Goal: Task Accomplishment & Management: Manage account settings

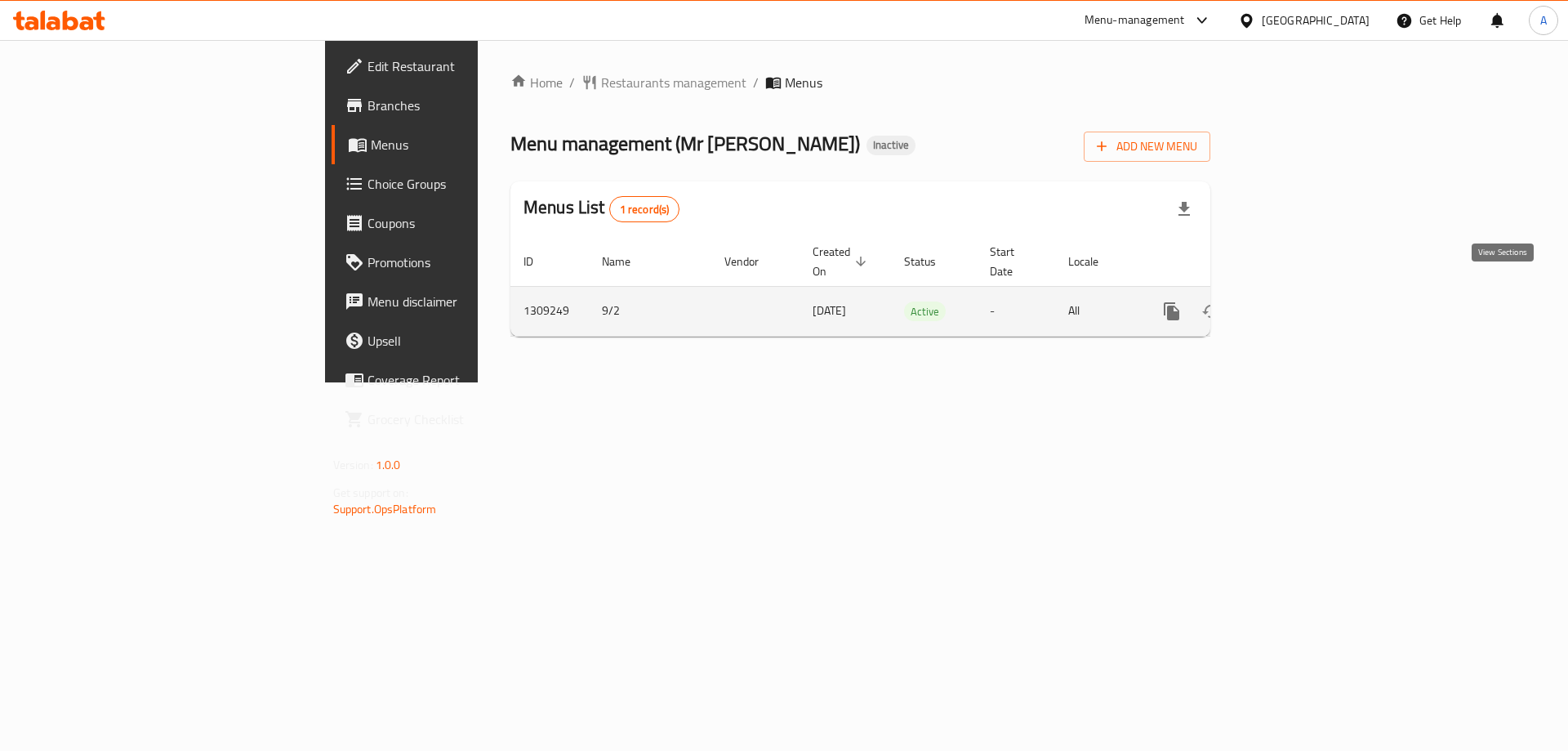
click at [1300, 301] on icon "enhanced table" at bounding box center [1289, 311] width 19 height 19
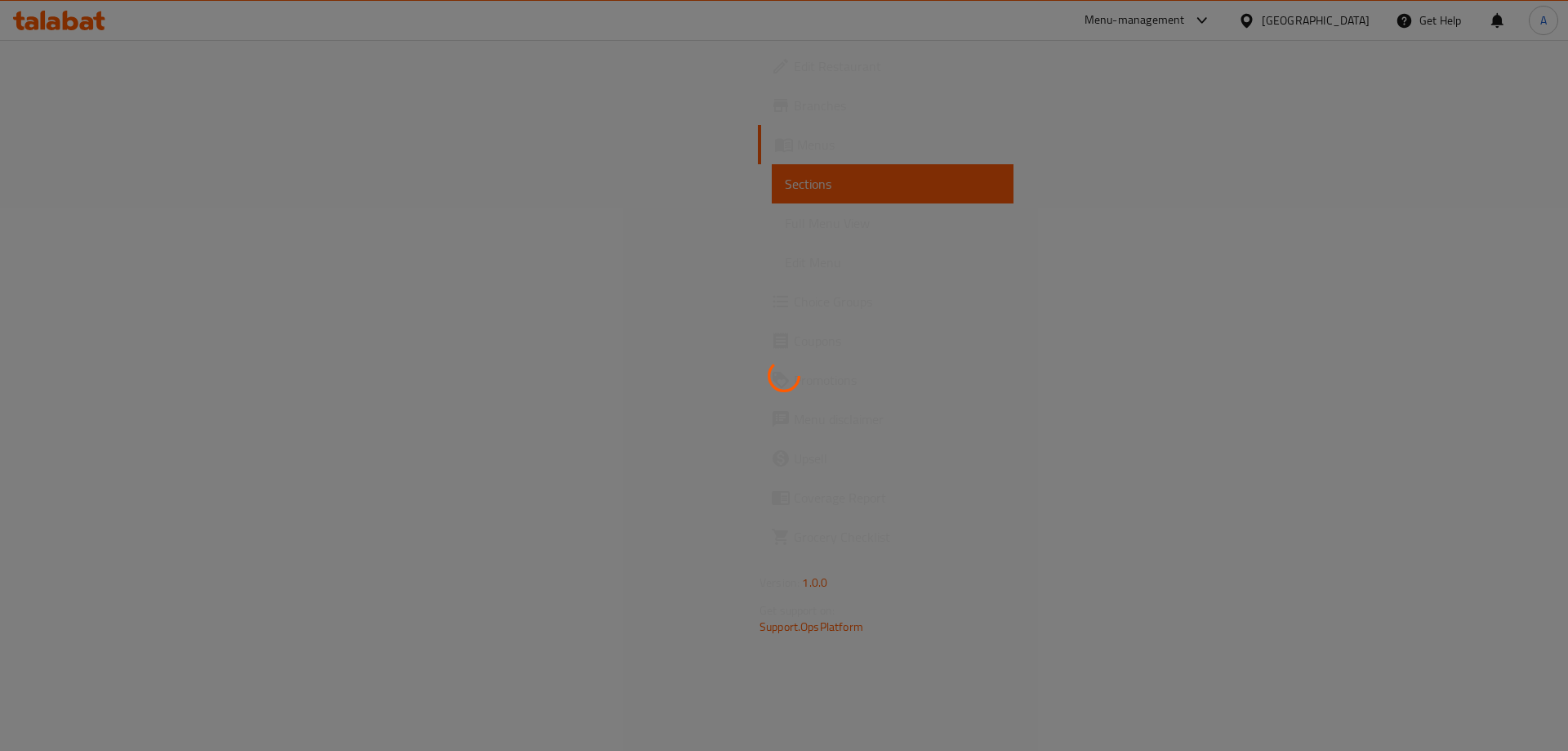
click at [739, 388] on div at bounding box center [784, 375] width 1568 height 751
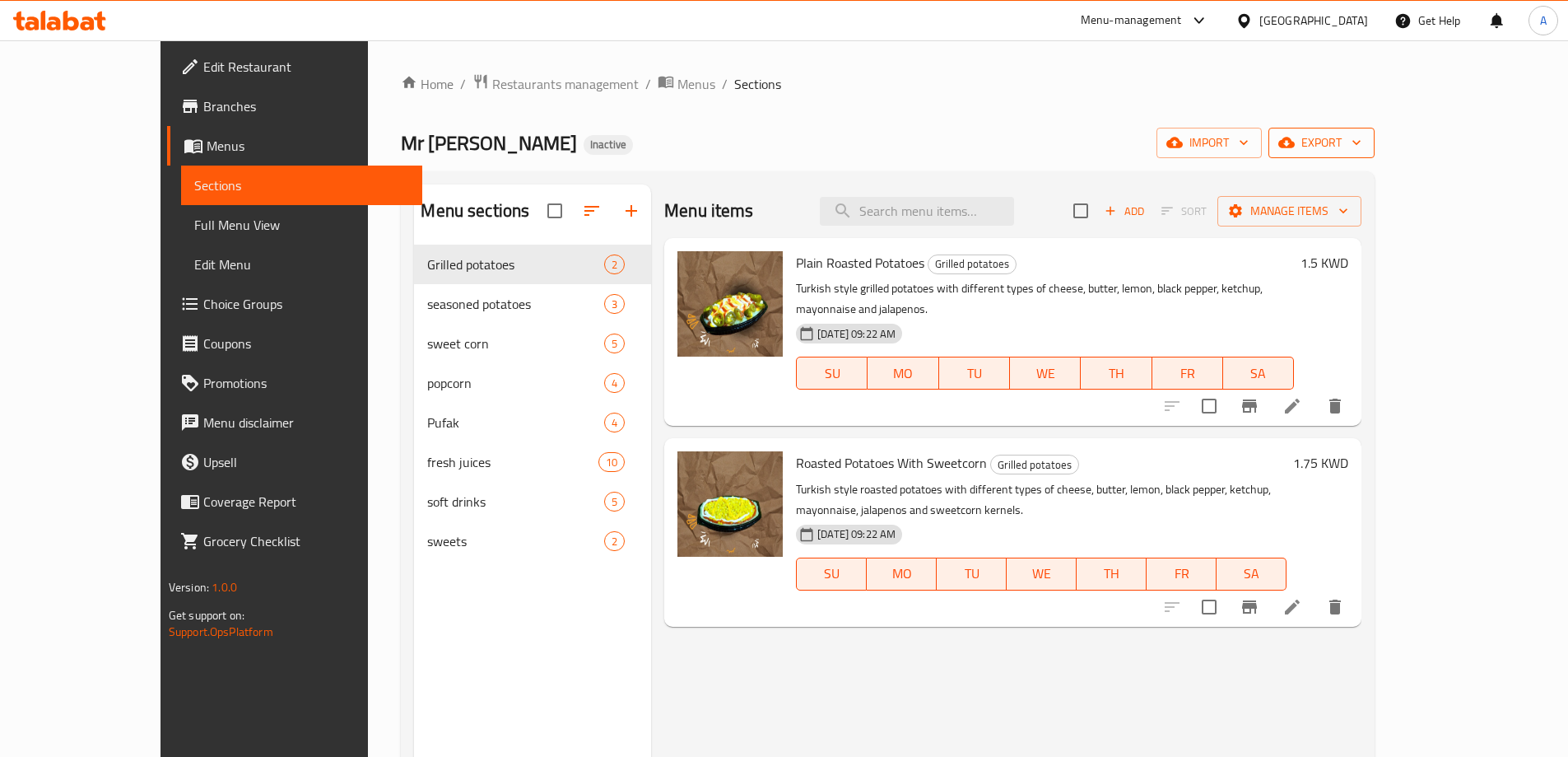
click at [1361, 145] on span "export" at bounding box center [1322, 142] width 79 height 20
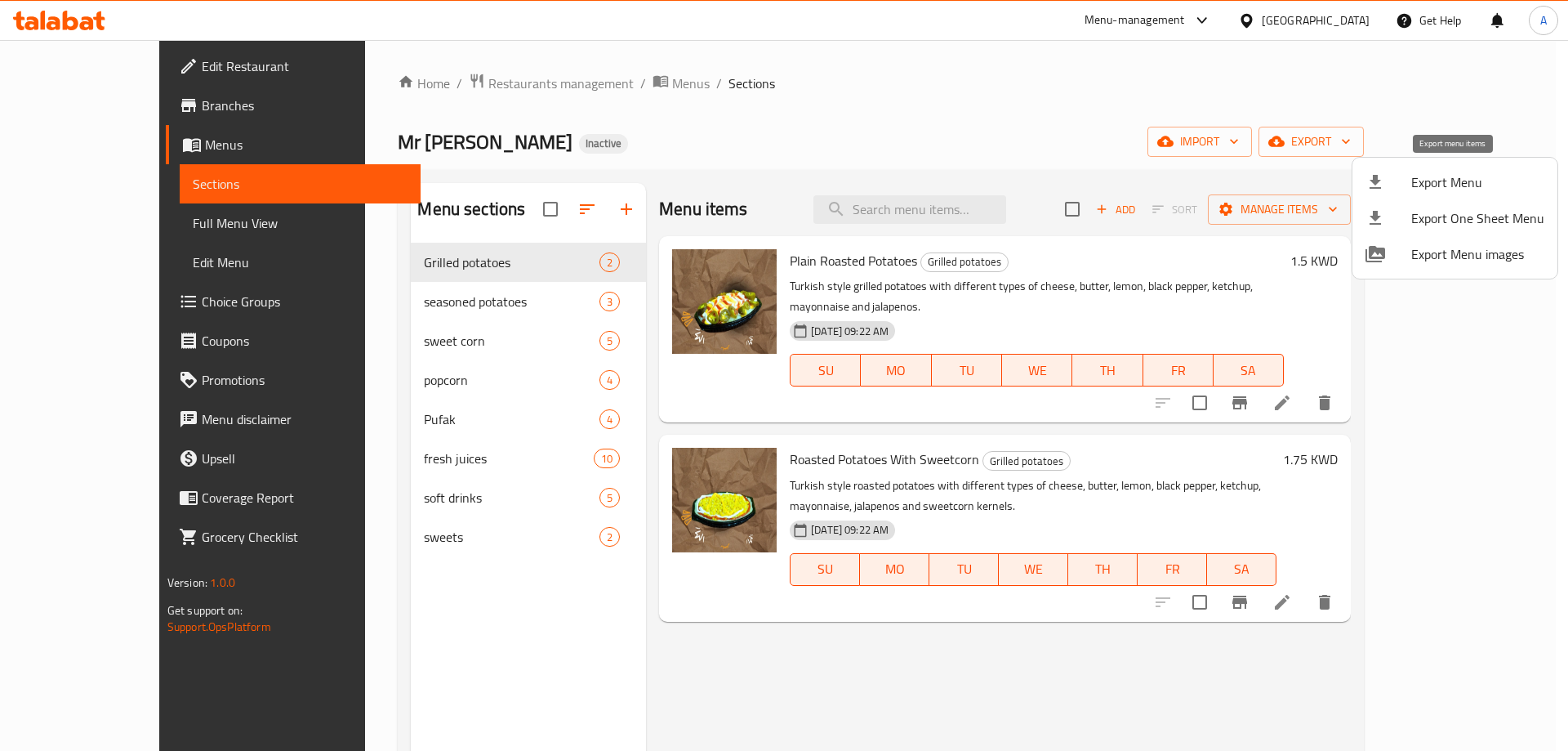
click at [1423, 192] on span "Export Menu" at bounding box center [1478, 182] width 133 height 19
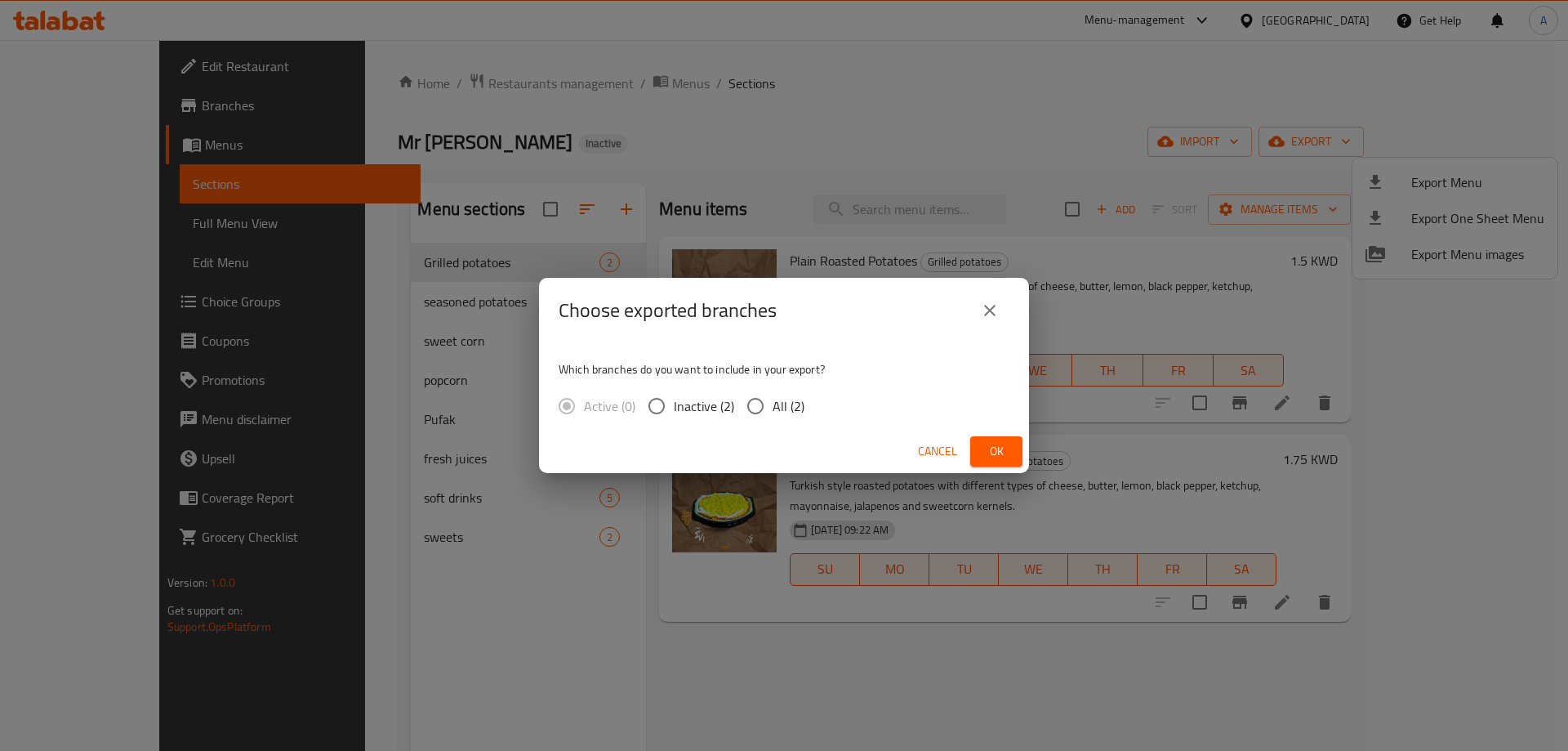
click at [781, 407] on span "All (2)" at bounding box center [788, 406] width 32 height 19
click at [773, 407] on input "All (2)" at bounding box center [755, 406] width 34 height 34
radio input "true"
click at [987, 450] on span "Ok" at bounding box center [997, 451] width 26 height 20
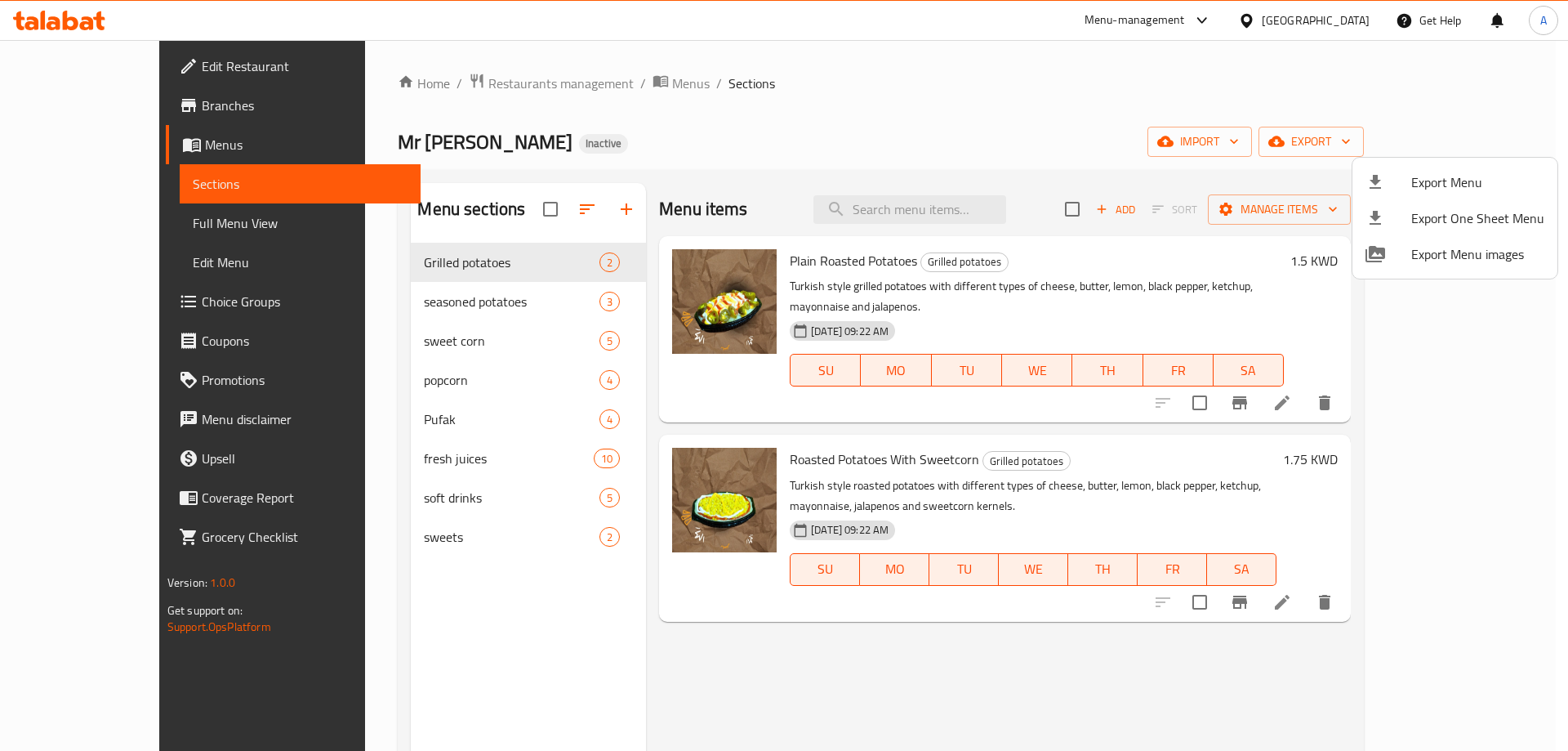
click at [580, 81] on div at bounding box center [784, 375] width 1568 height 751
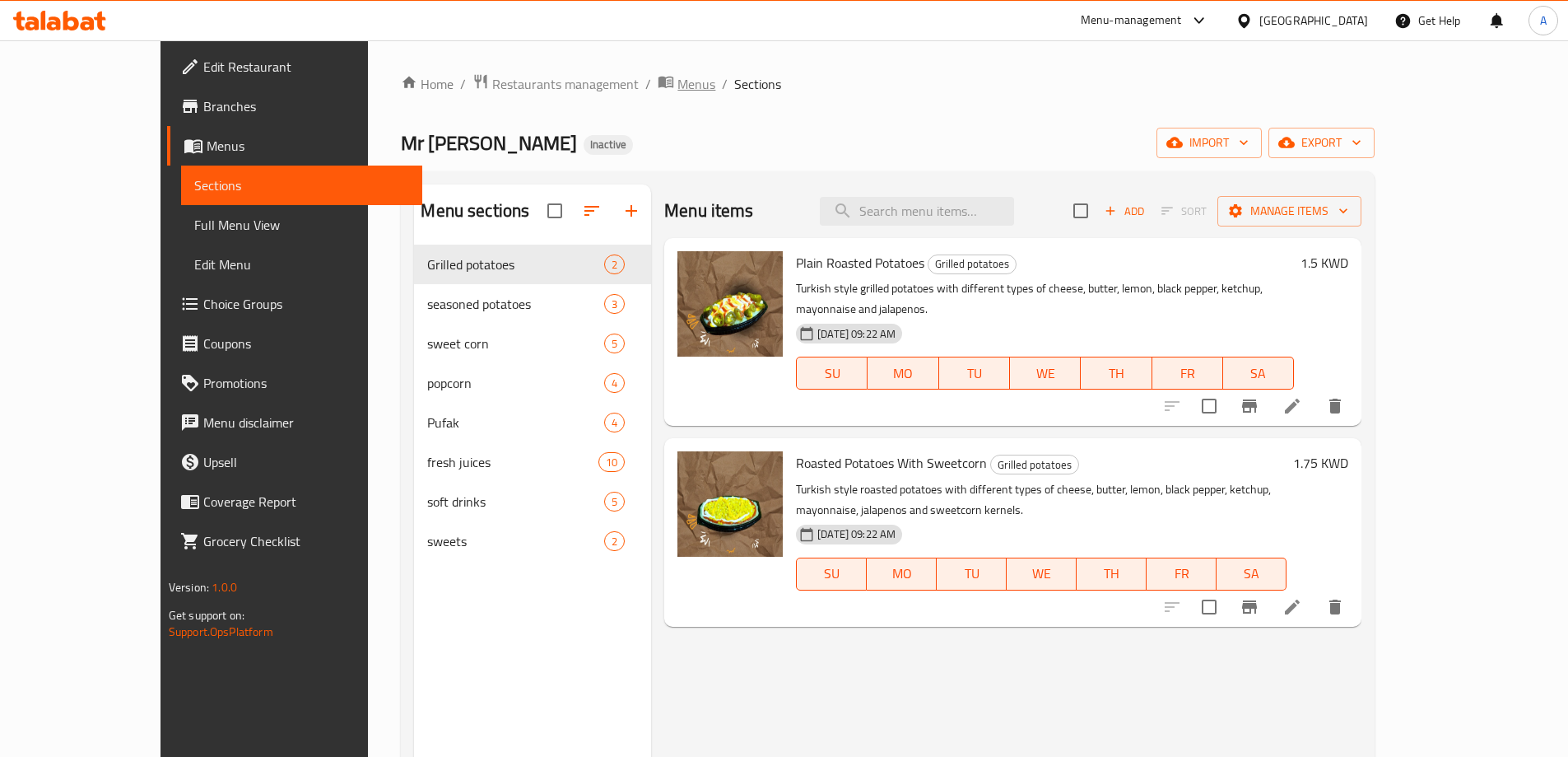
click at [677, 77] on span "Menus" at bounding box center [696, 84] width 38 height 19
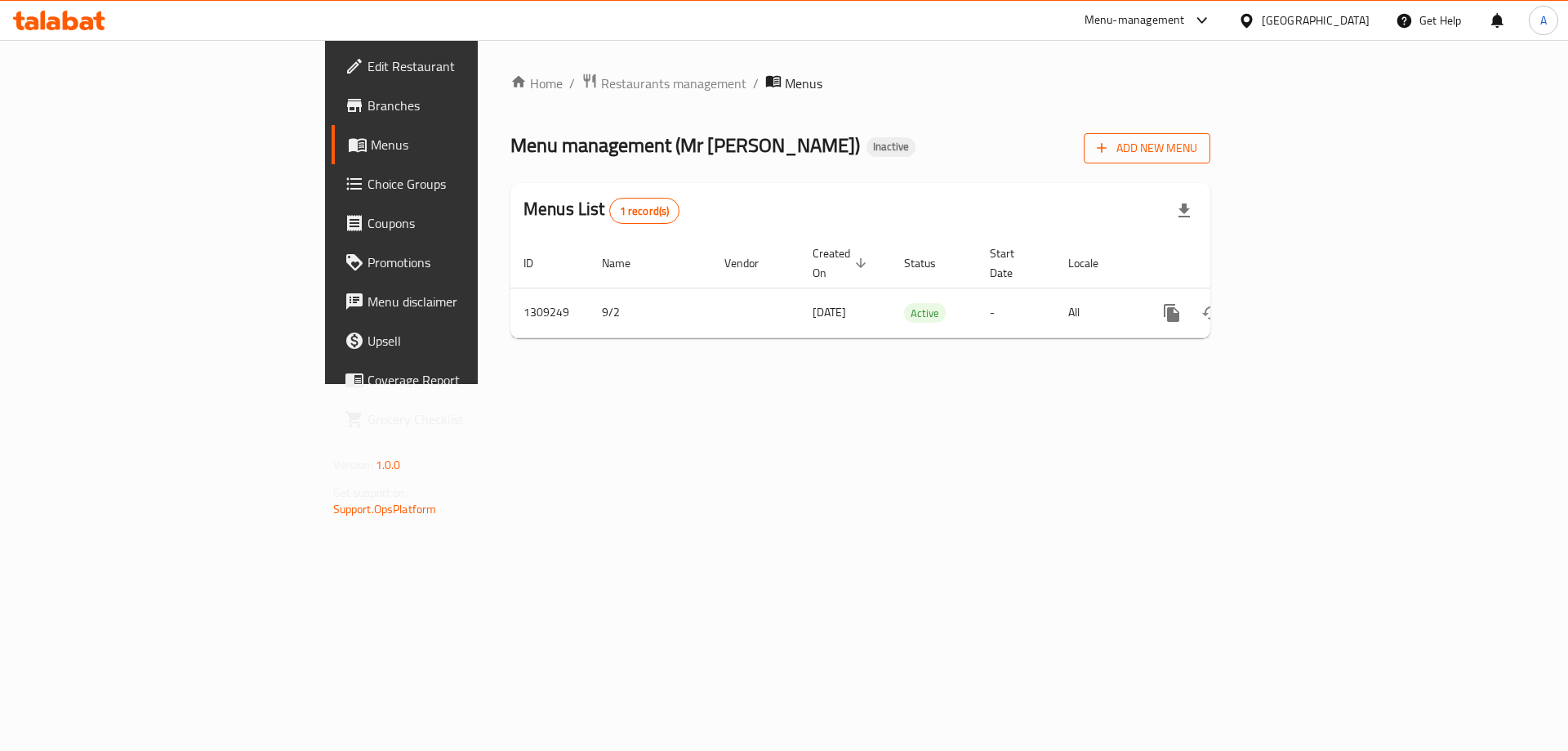
click at [1197, 146] on span "Add New Menu" at bounding box center [1147, 148] width 101 height 20
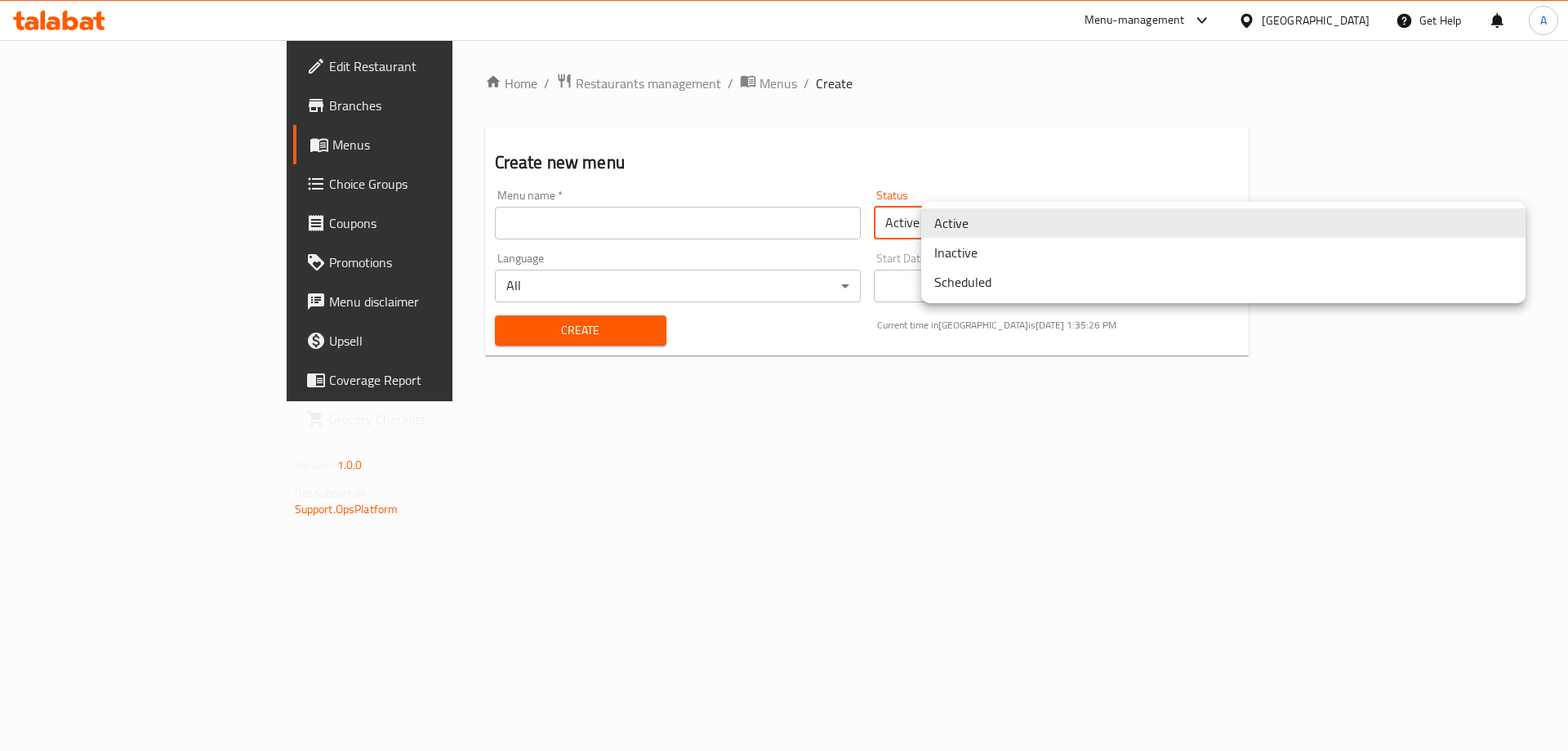
click at [931, 212] on body "​ Menu-management [GEOGRAPHIC_DATA] Get Help A Edit Restaurant Branches Menus C…" at bounding box center [784, 395] width 1568 height 711
click at [979, 257] on li "Inactive" at bounding box center [1224, 252] width 604 height 30
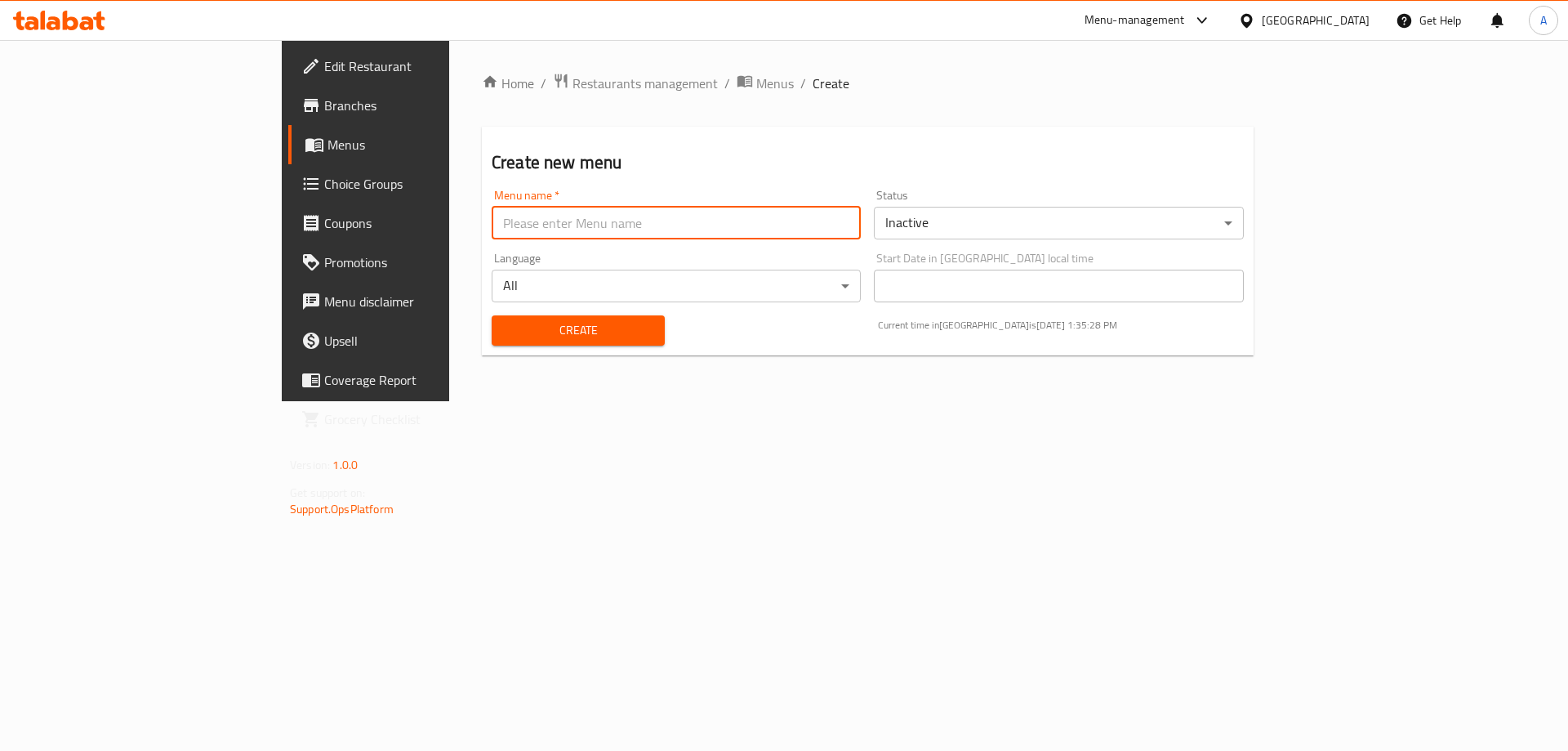
click at [583, 233] on input "text" at bounding box center [675, 223] width 369 height 32
type input "new"
click at [505, 333] on span "Create" at bounding box center [578, 330] width 147 height 20
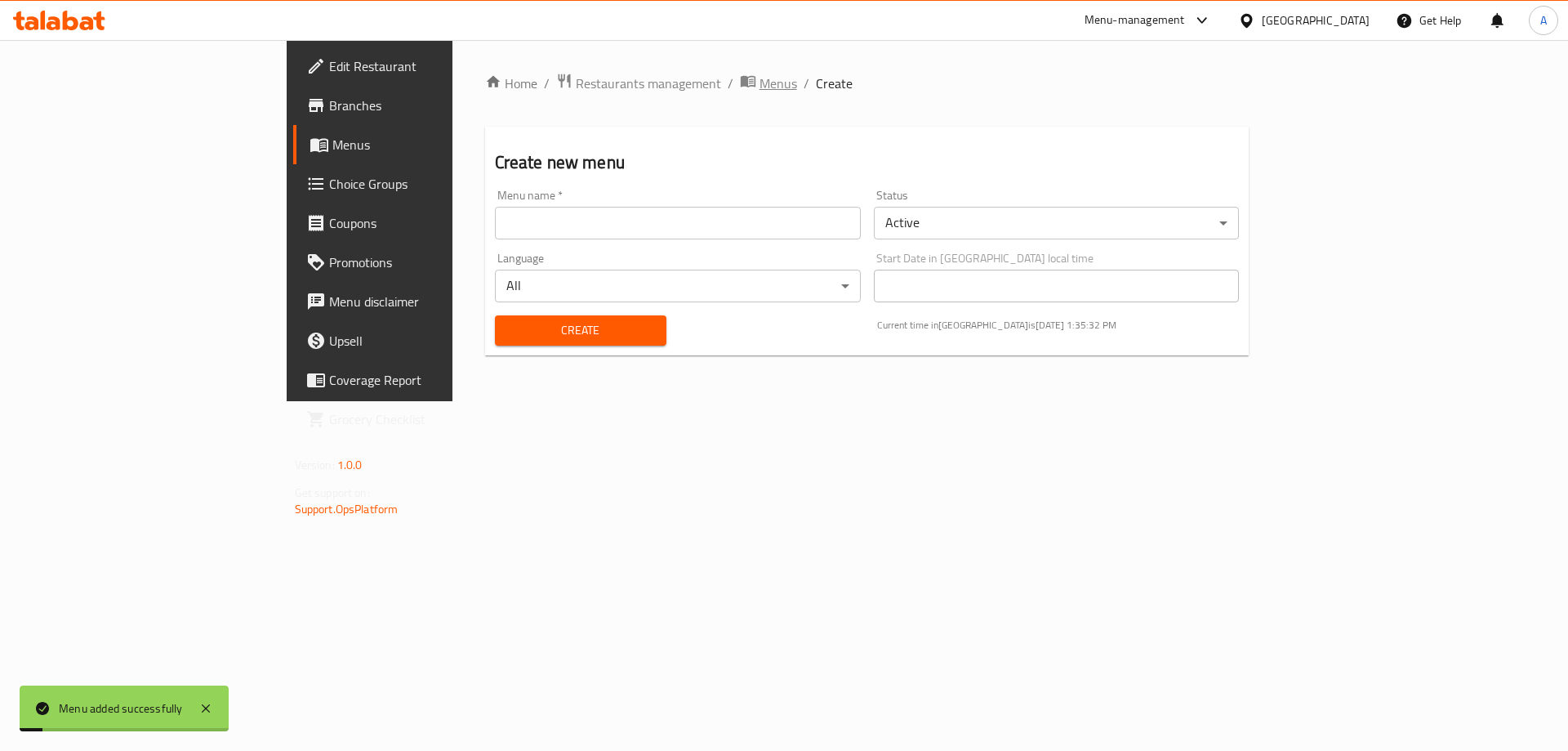
click at [759, 81] on span "Menus" at bounding box center [778, 83] width 38 height 19
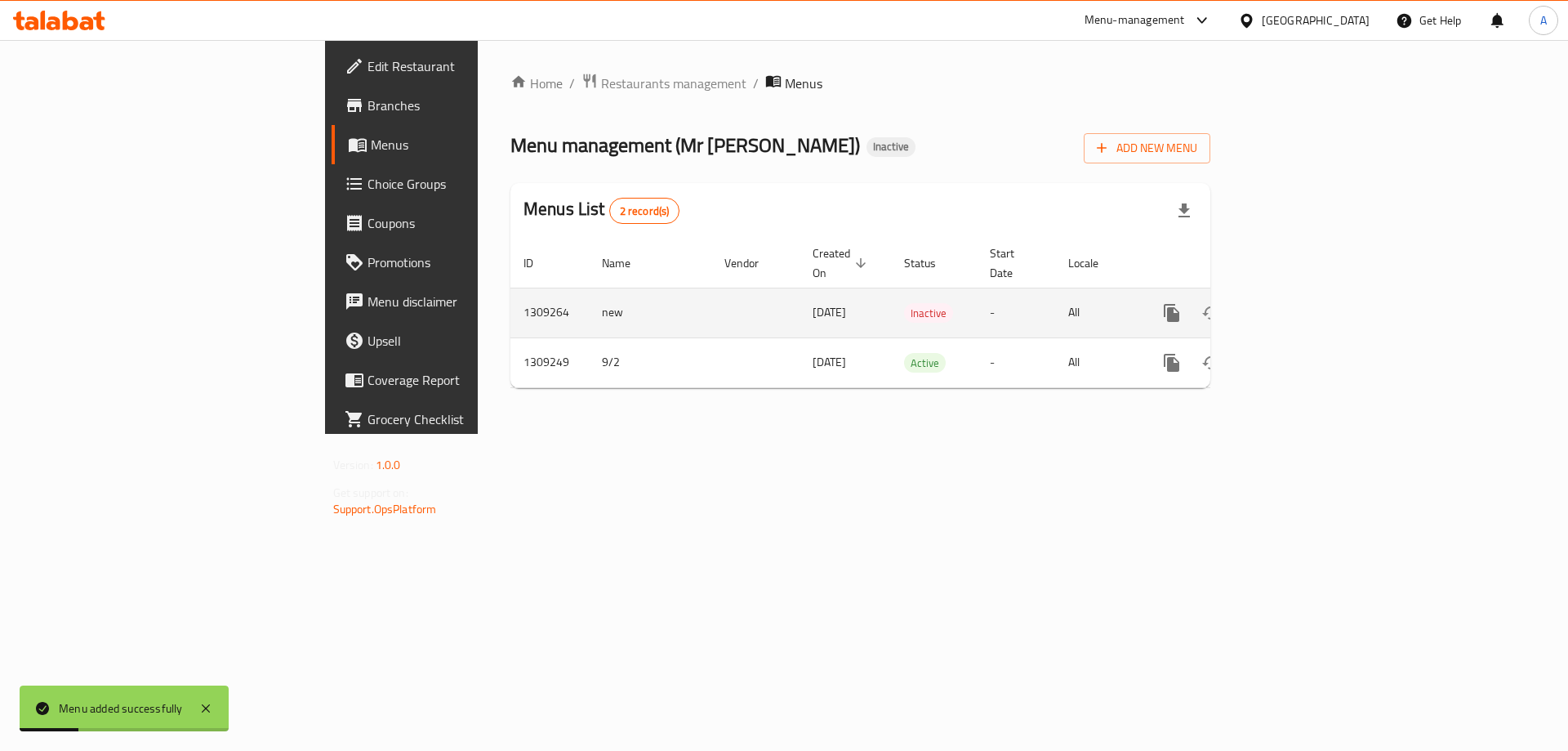
click at [1300, 303] on icon "enhanced table" at bounding box center [1289, 313] width 19 height 19
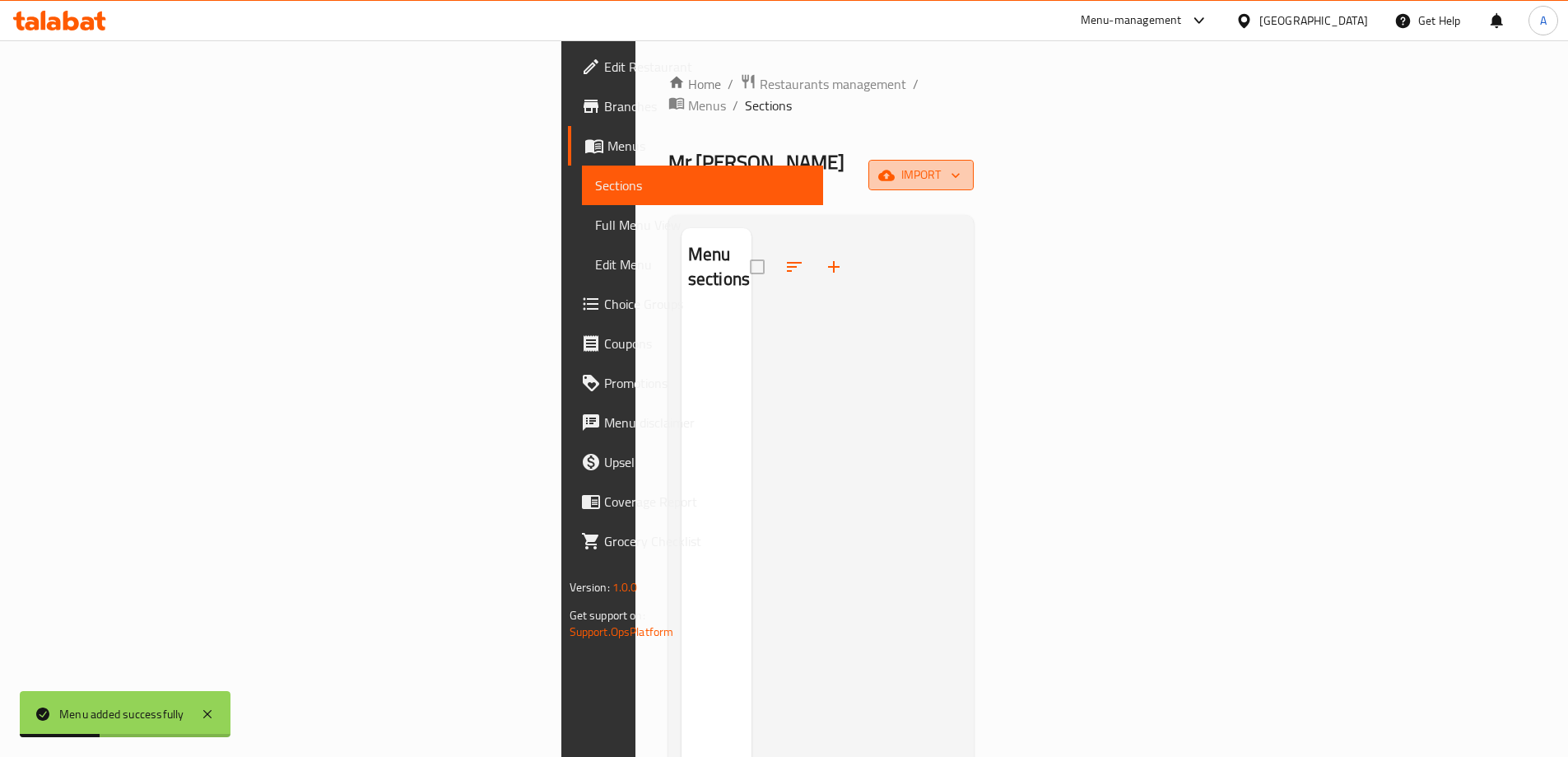
click at [961, 164] on span "import" at bounding box center [922, 174] width 79 height 20
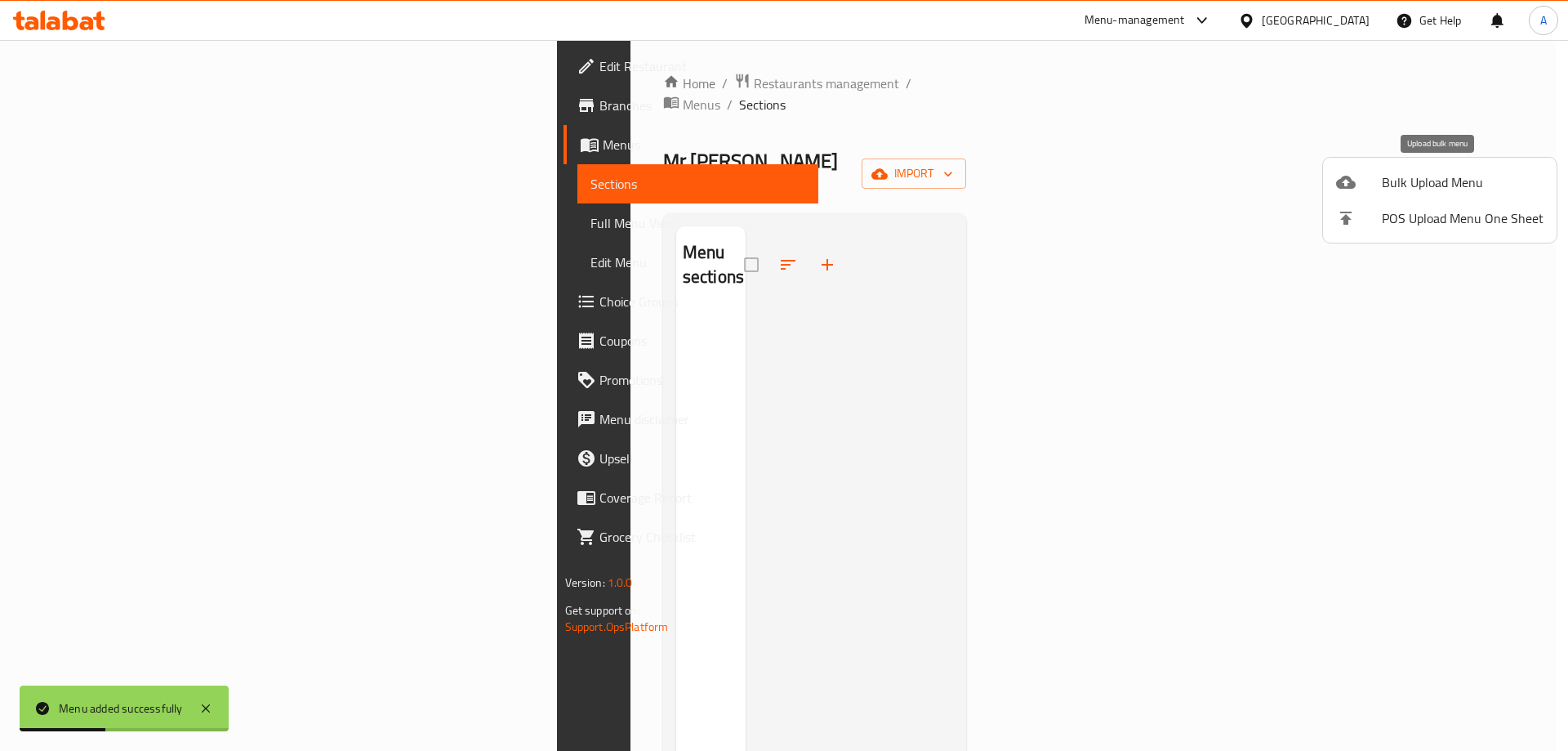
click at [1422, 178] on span "Bulk Upload Menu" at bounding box center [1463, 182] width 162 height 19
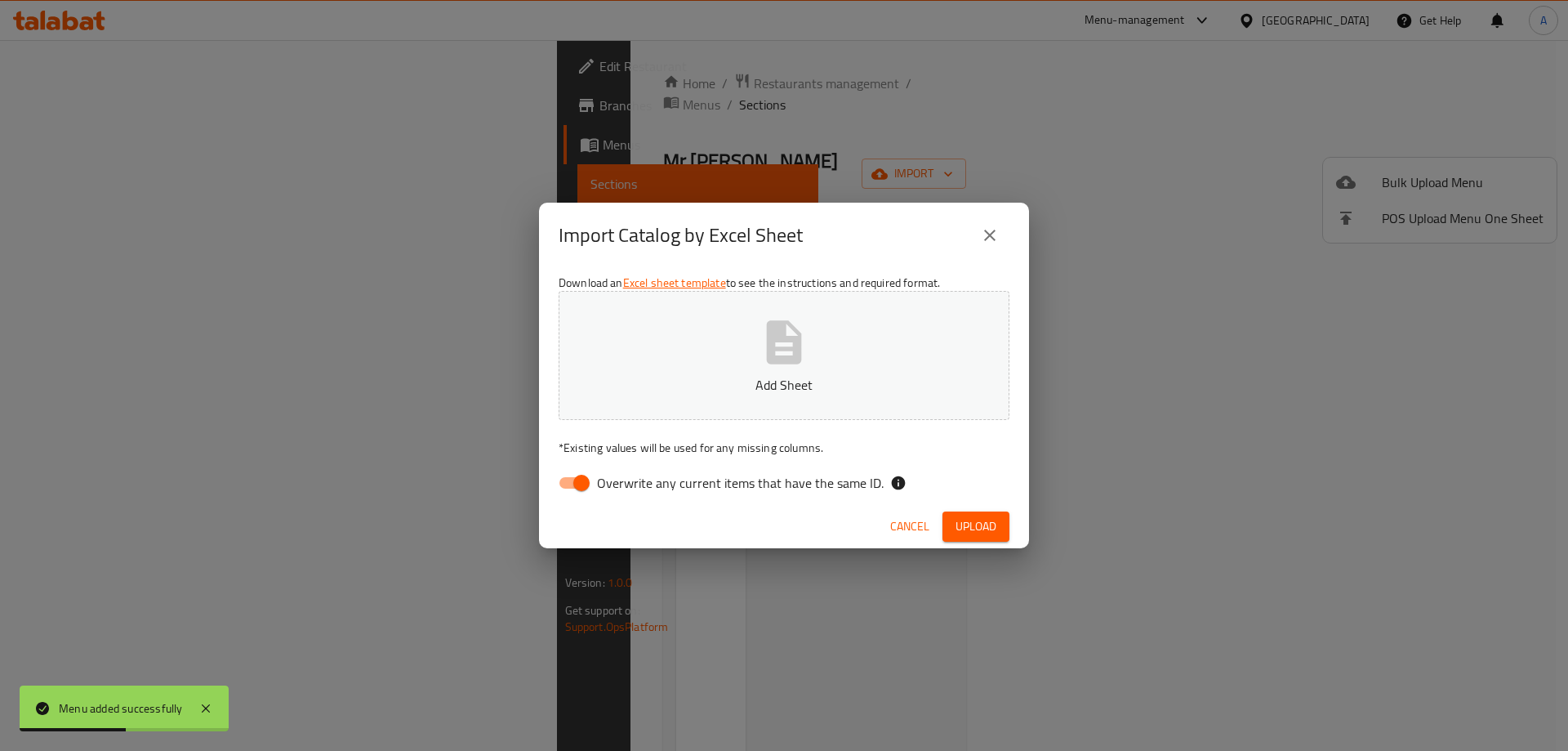
click at [569, 469] on input "Overwrite any current items that have the same ID." at bounding box center [582, 482] width 93 height 31
checkbox input "false"
click at [979, 535] on span "Upload" at bounding box center [976, 526] width 41 height 20
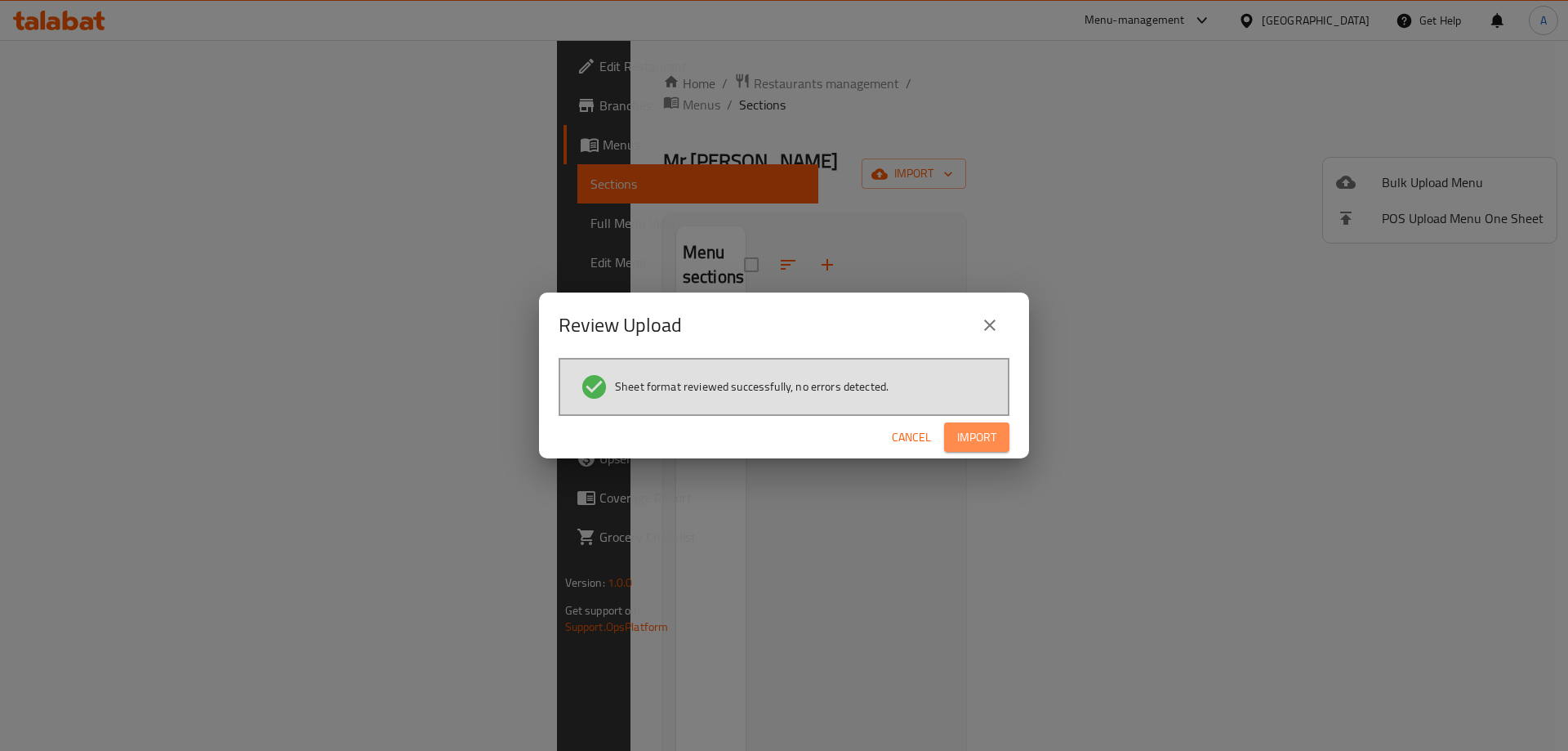
click at [975, 431] on span "Import" at bounding box center [977, 437] width 39 height 20
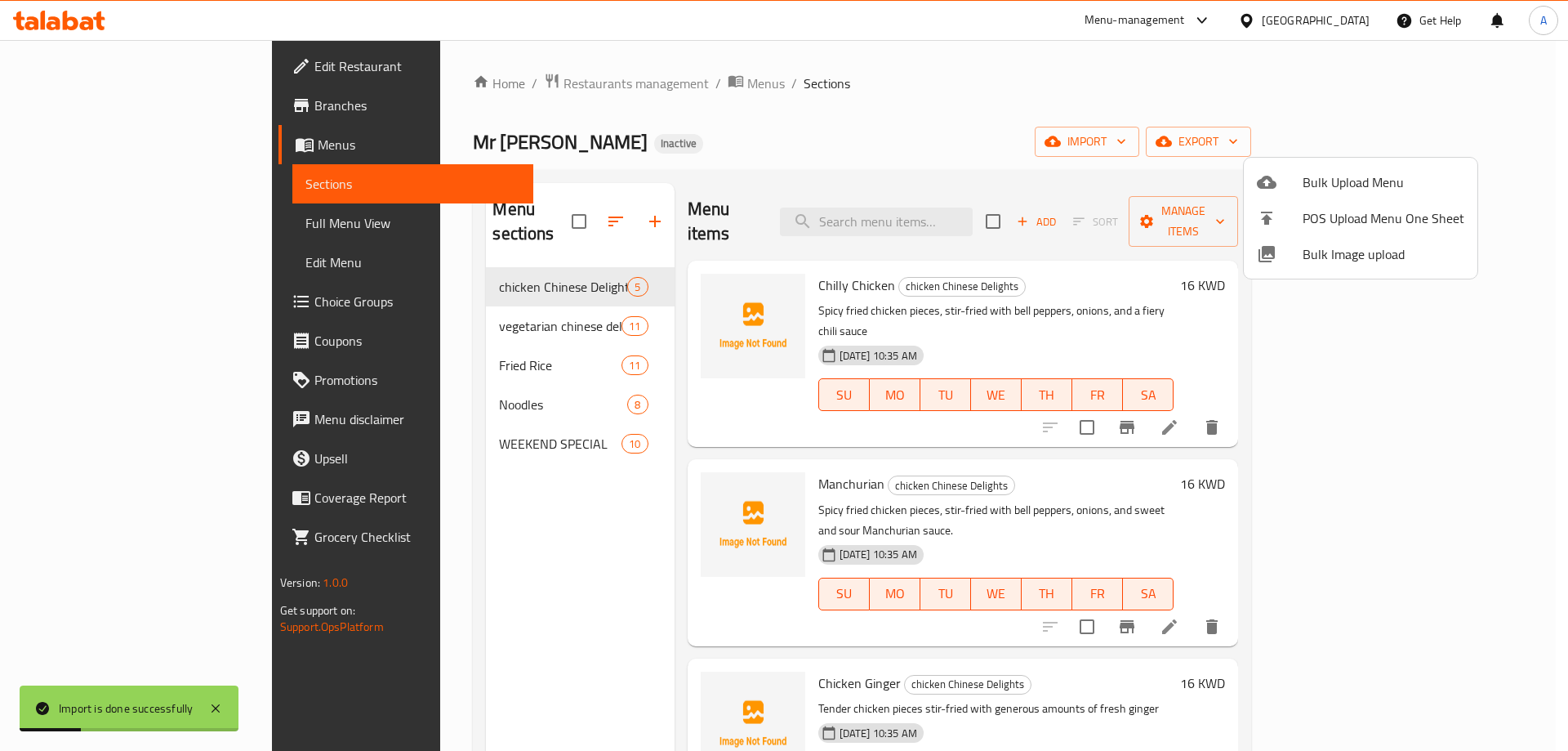
click at [456, 514] on div at bounding box center [784, 375] width 1568 height 751
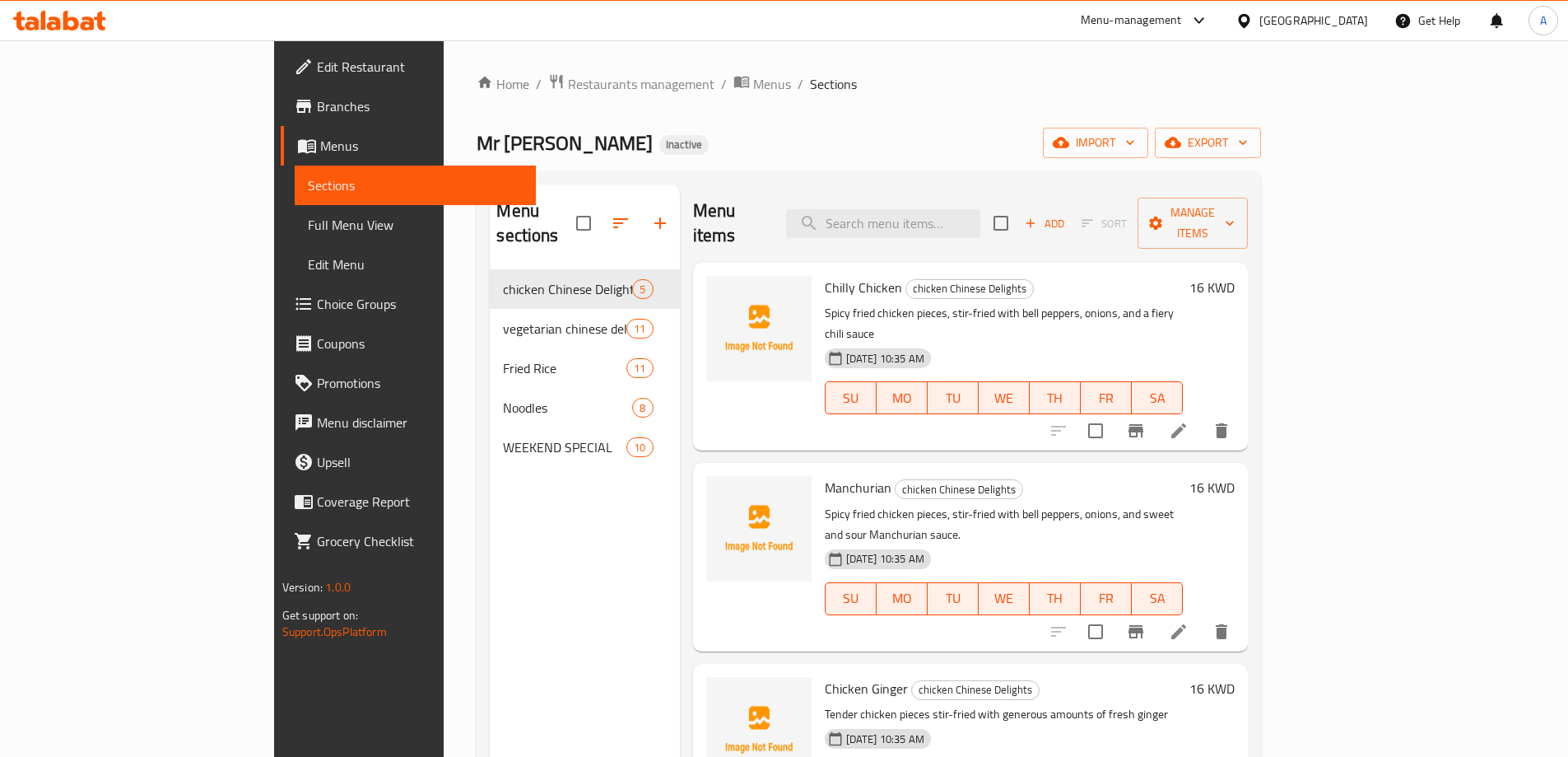
click at [490, 542] on div "Menu sections chicken Chinese Delights 5 vegetarian chinese delights 11 Fried R…" at bounding box center [584, 563] width 189 height 757
click at [753, 75] on span "Menus" at bounding box center [772, 84] width 38 height 19
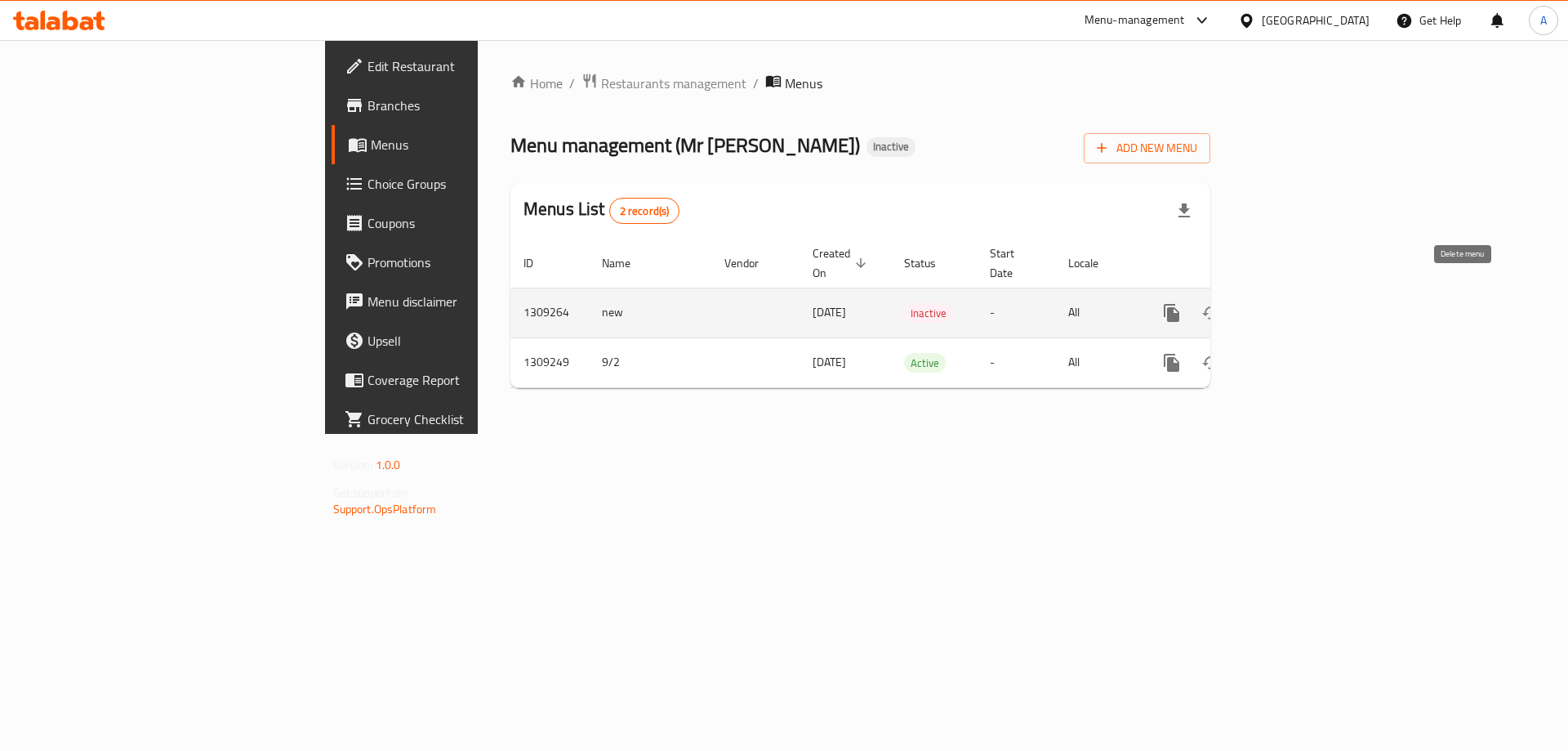
click at [1261, 303] on icon "enhanced table" at bounding box center [1250, 313] width 19 height 19
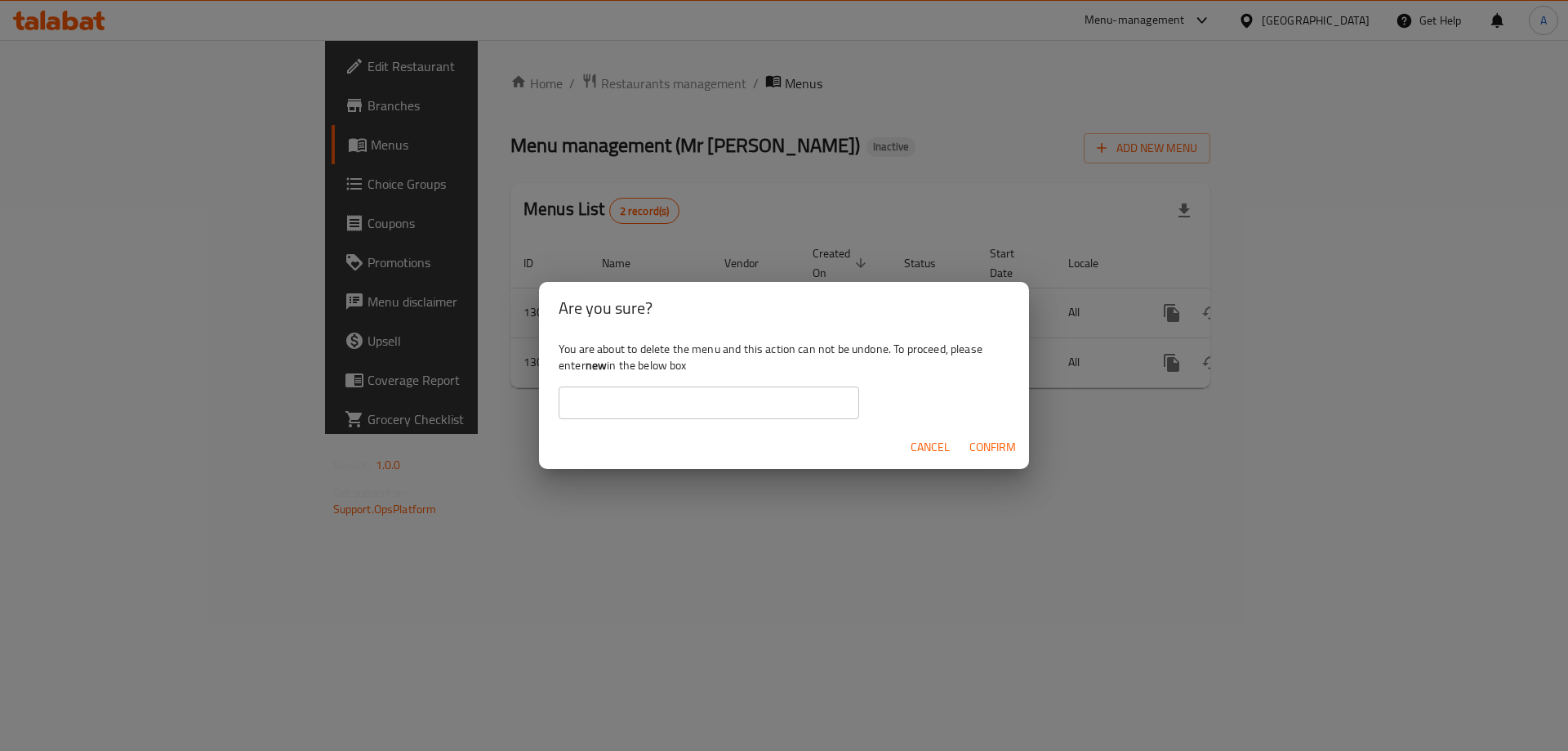
click at [672, 390] on input "text" at bounding box center [709, 402] width 300 height 32
type input "new"
click at [986, 440] on span "Confirm" at bounding box center [992, 447] width 46 height 20
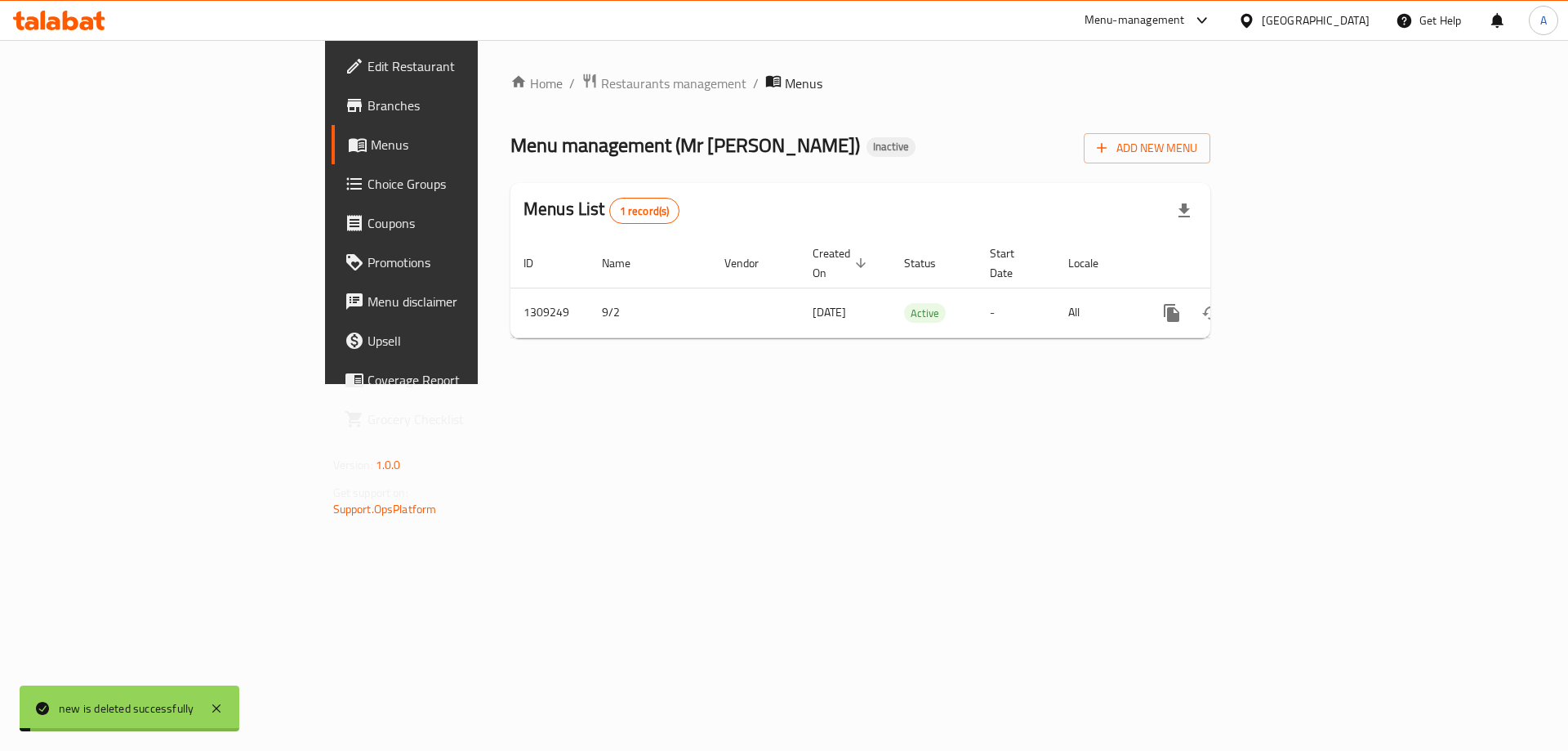
click at [722, 384] on div "Home / Restaurants management / Menus Menu management ( Mr [PERSON_NAME] ) Inac…" at bounding box center [860, 212] width 766 height 344
click at [596, 358] on div "Home / Restaurants management / Menus Menu management ( Mr [PERSON_NAME] ) Inac…" at bounding box center [860, 212] width 766 height 344
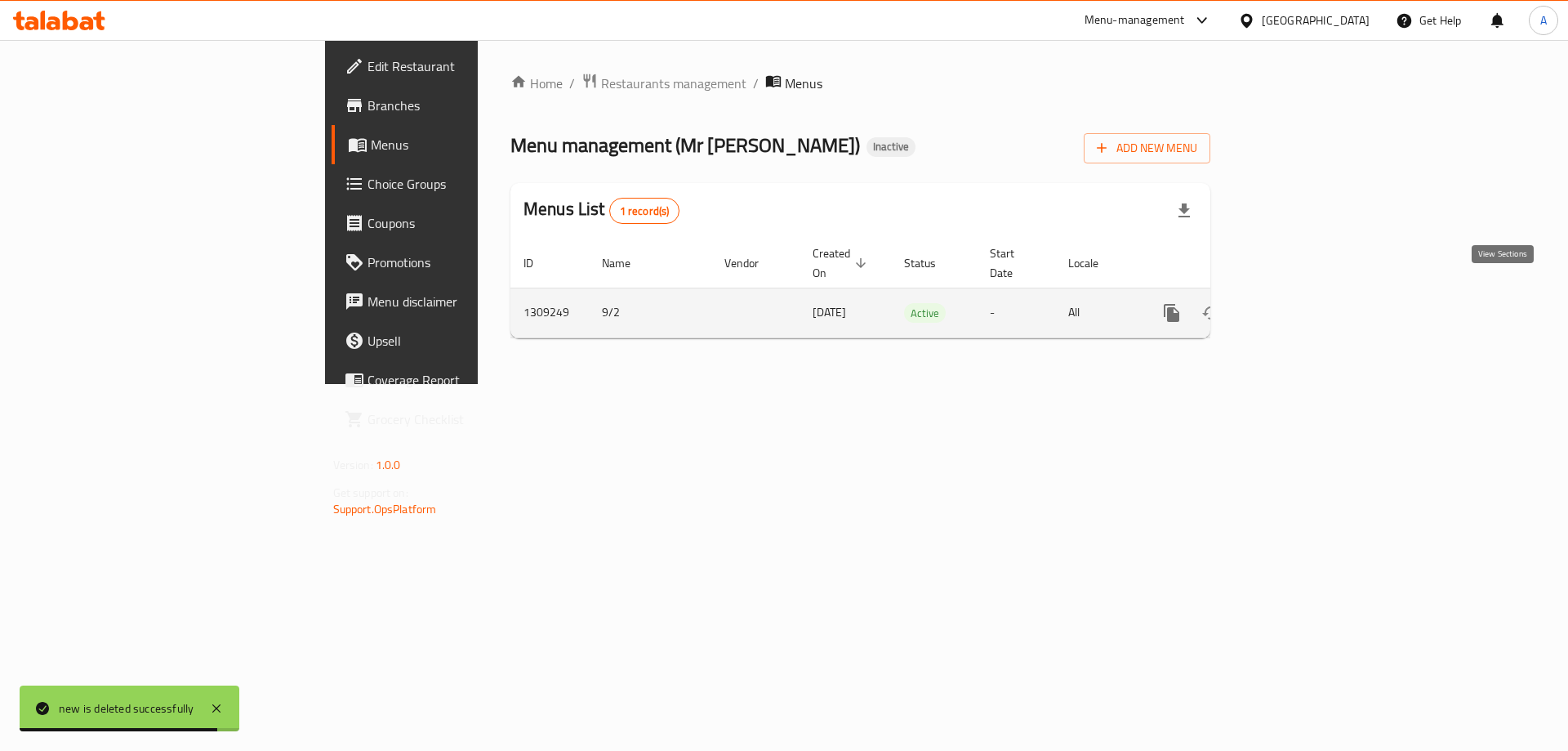
click at [1300, 303] on icon "enhanced table" at bounding box center [1289, 313] width 19 height 19
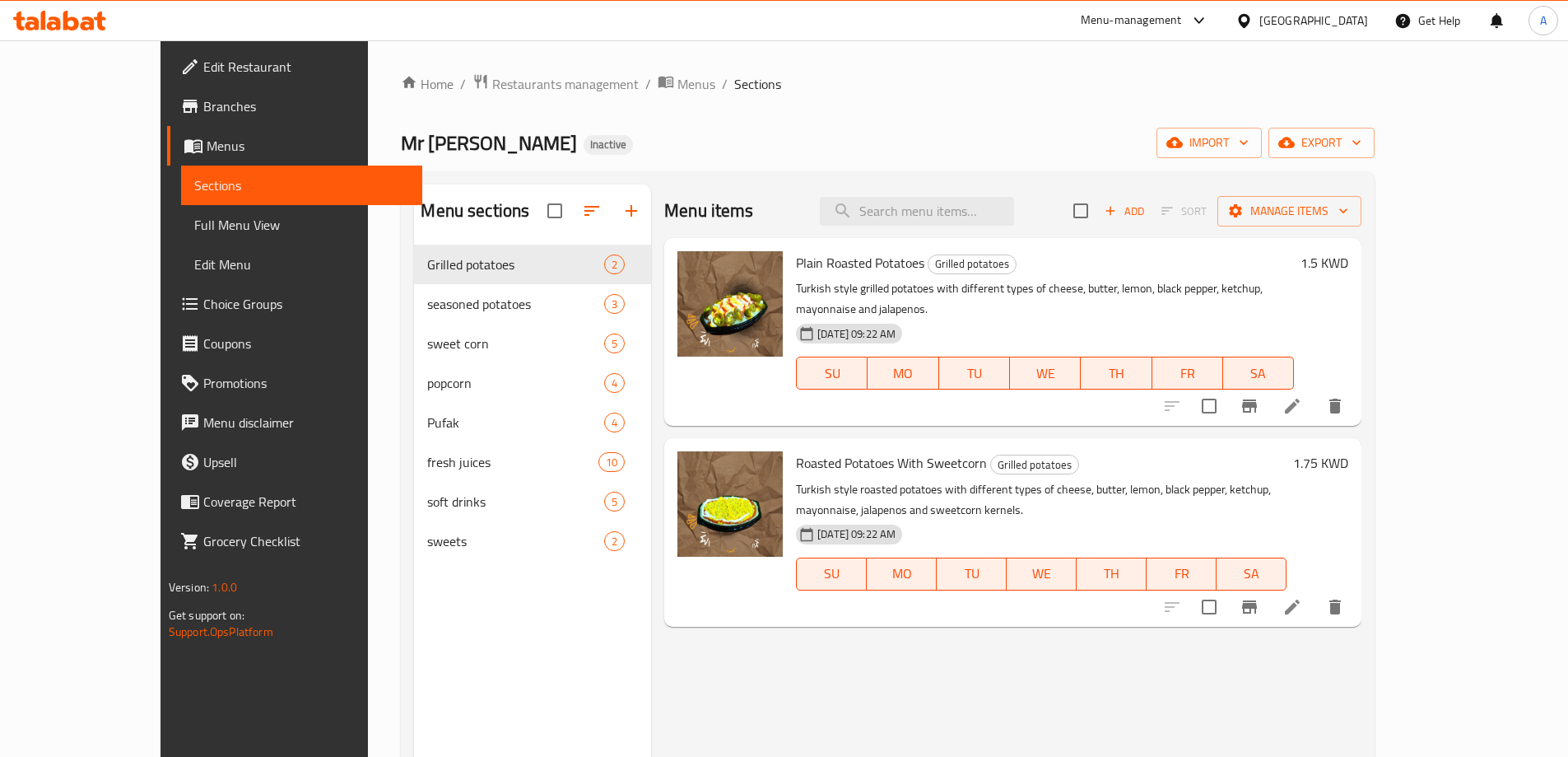
click at [701, 717] on div "Menu items Add Sort Manage items Plain Roasted Potatoes Grilled potatoes Turkis…" at bounding box center [1006, 563] width 711 height 757
